Goal: Information Seeking & Learning: Find specific fact

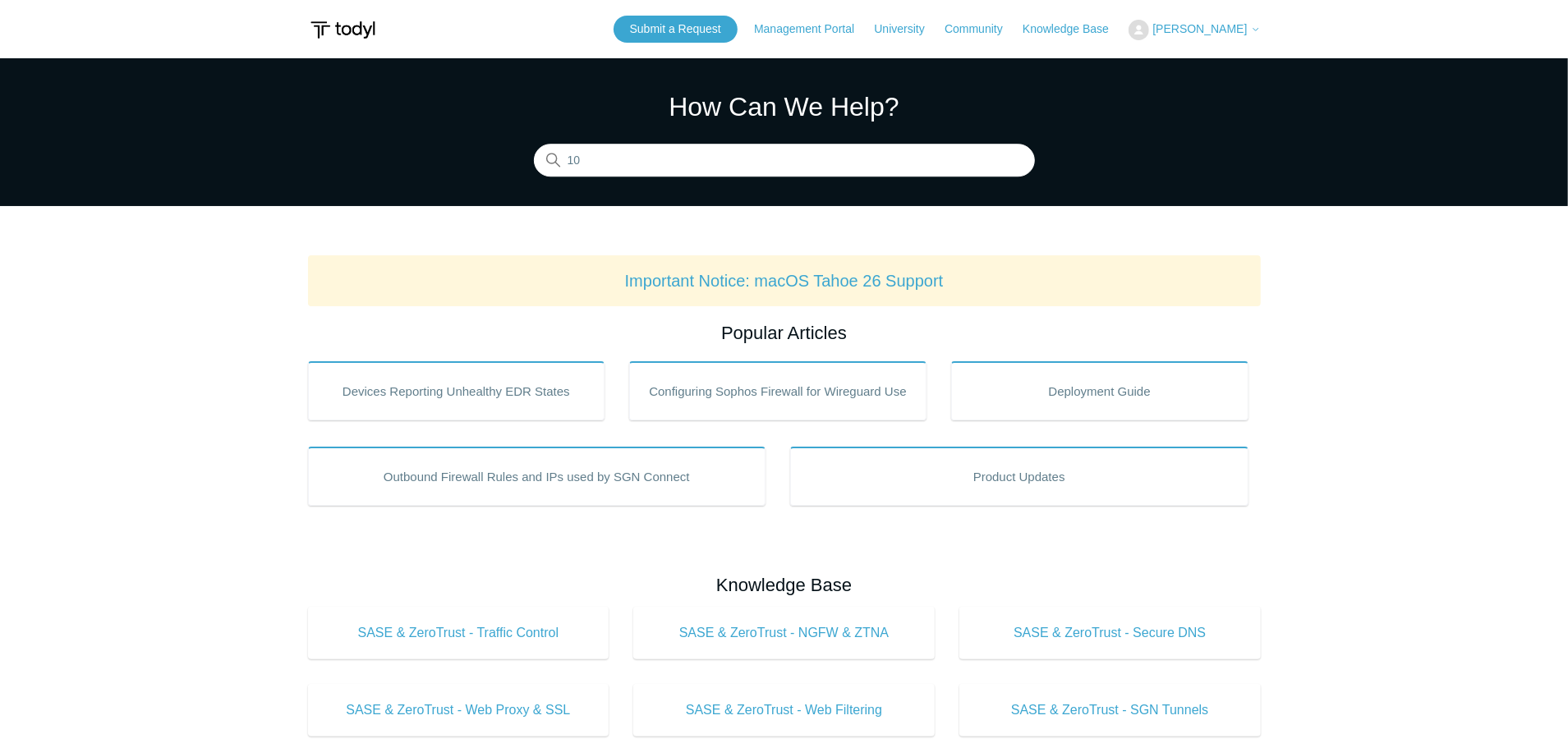
type input "104"
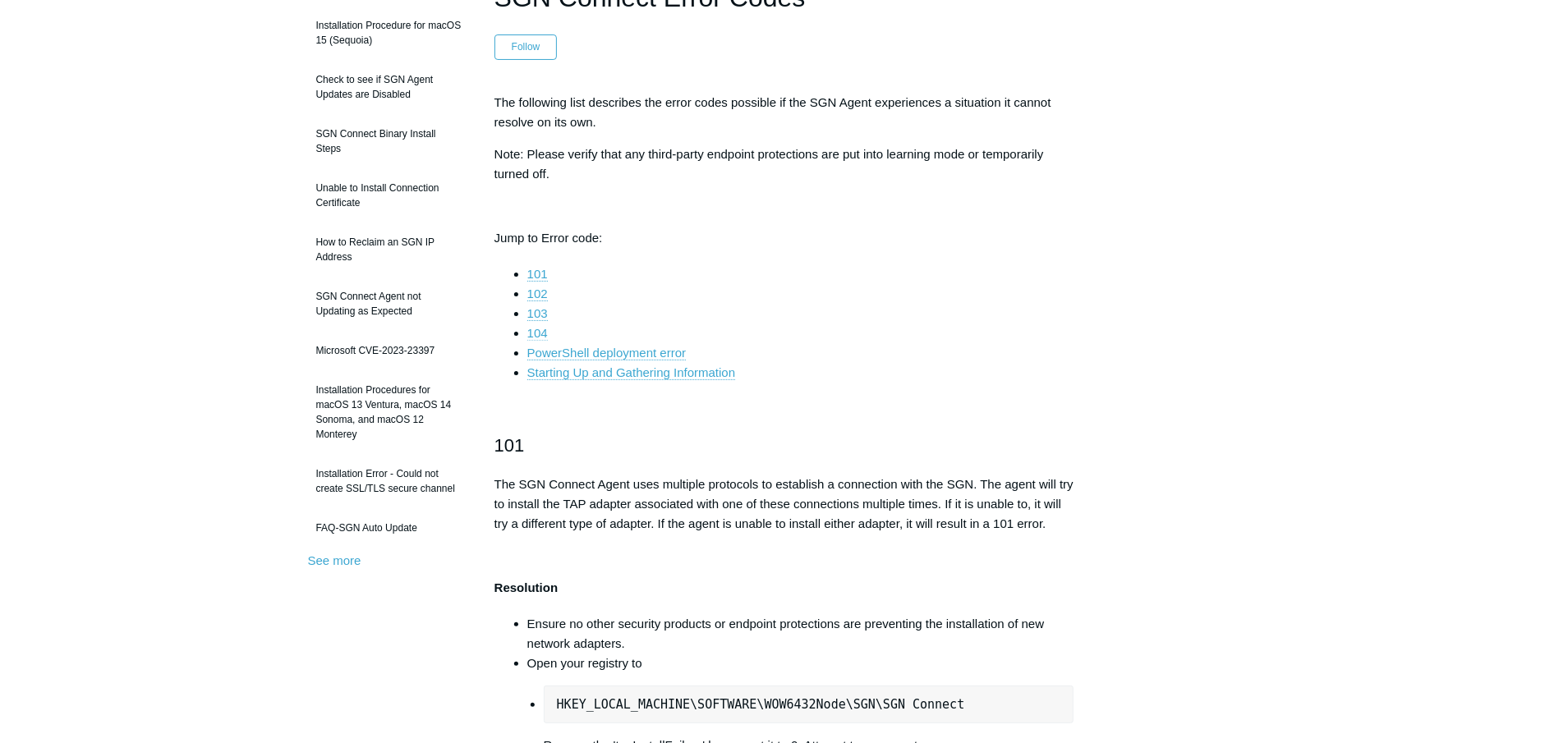
click at [536, 333] on link "104" at bounding box center [537, 333] width 20 height 15
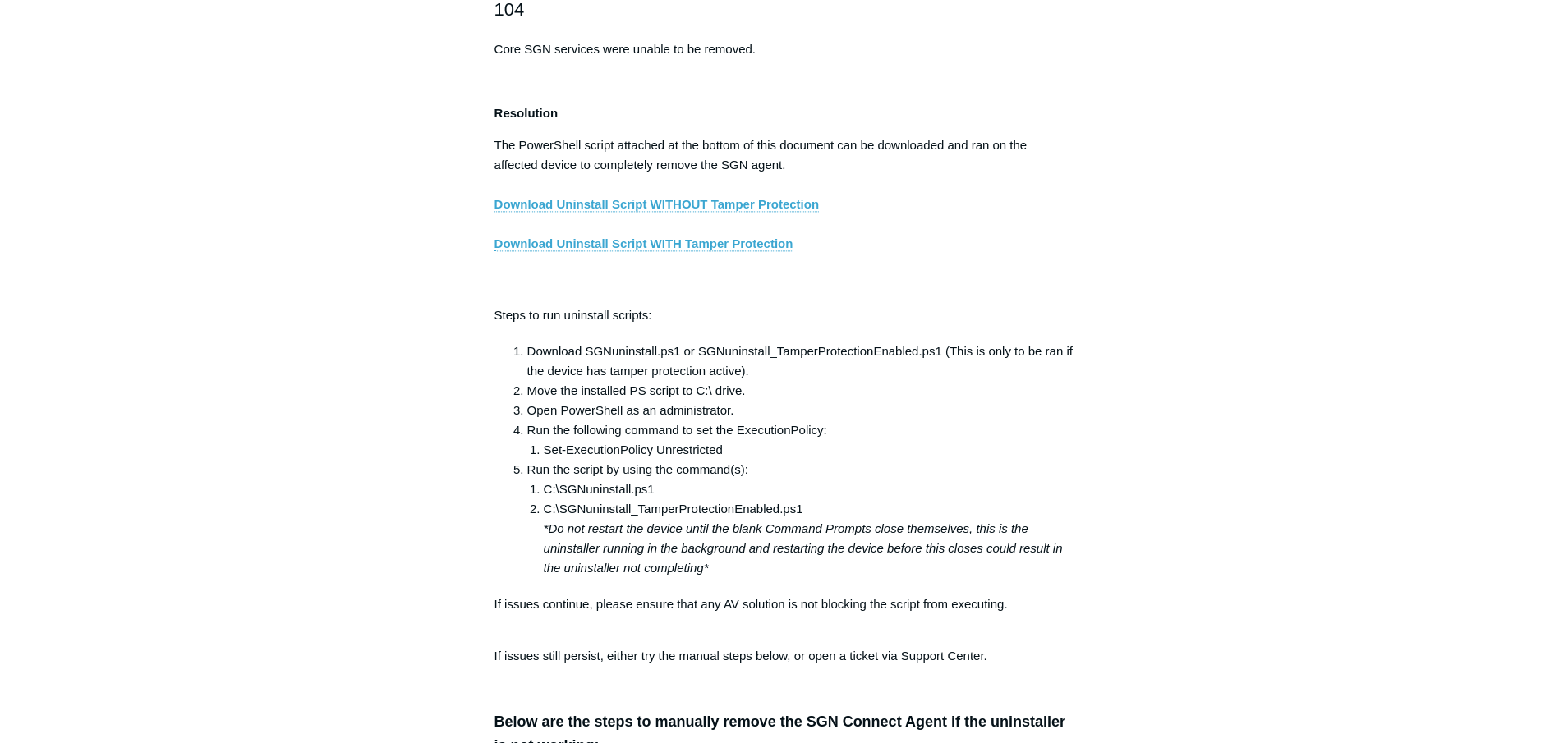
click at [818, 137] on div "The following list describes the error codes possible if the SGN Agent experien…" at bounding box center [784, 679] width 580 height 6277
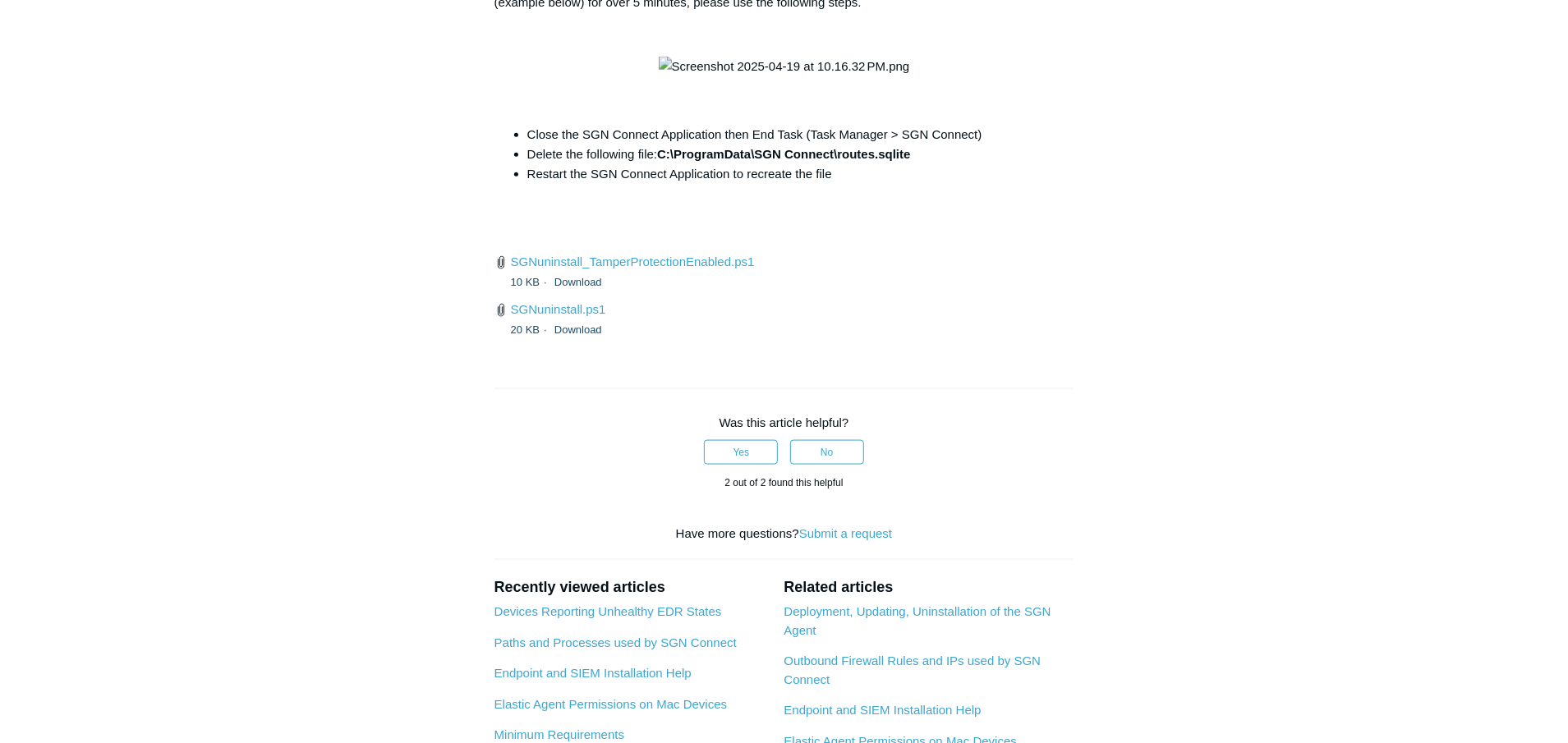
scroll to position [6395, 0]
